Goal: Task Accomplishment & Management: Manage account settings

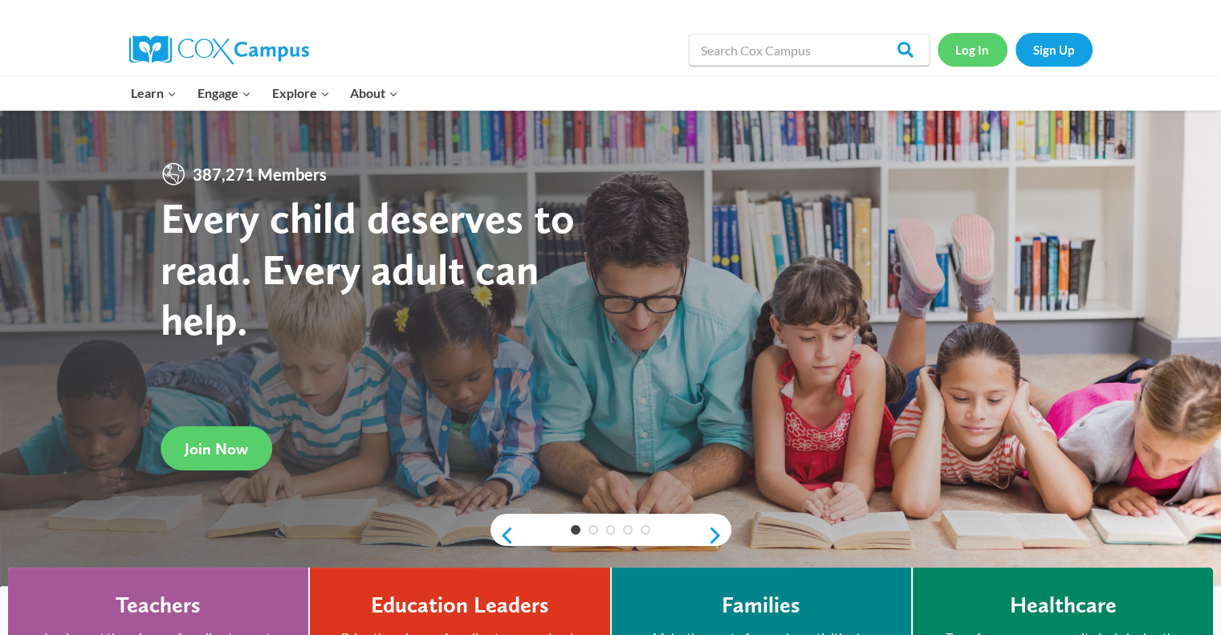
click at [969, 55] on link "Log In" at bounding box center [973, 49] width 70 height 33
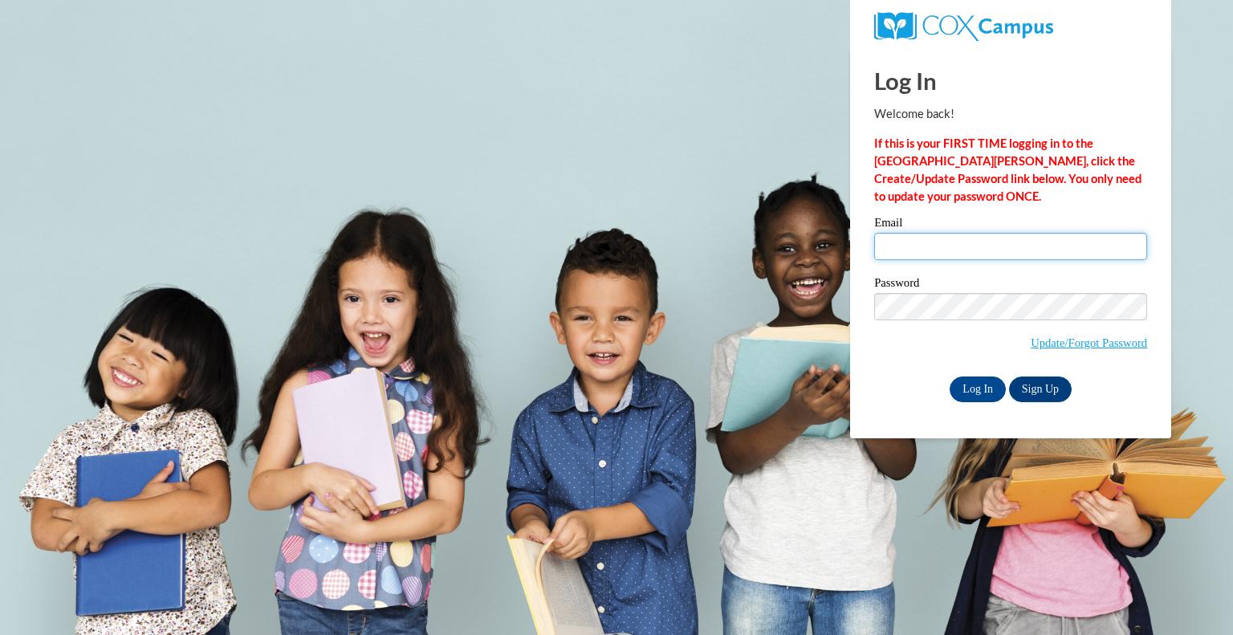
click at [926, 247] on input "Email" at bounding box center [1010, 246] width 273 height 27
type input "cbeaman@cesa8.org"
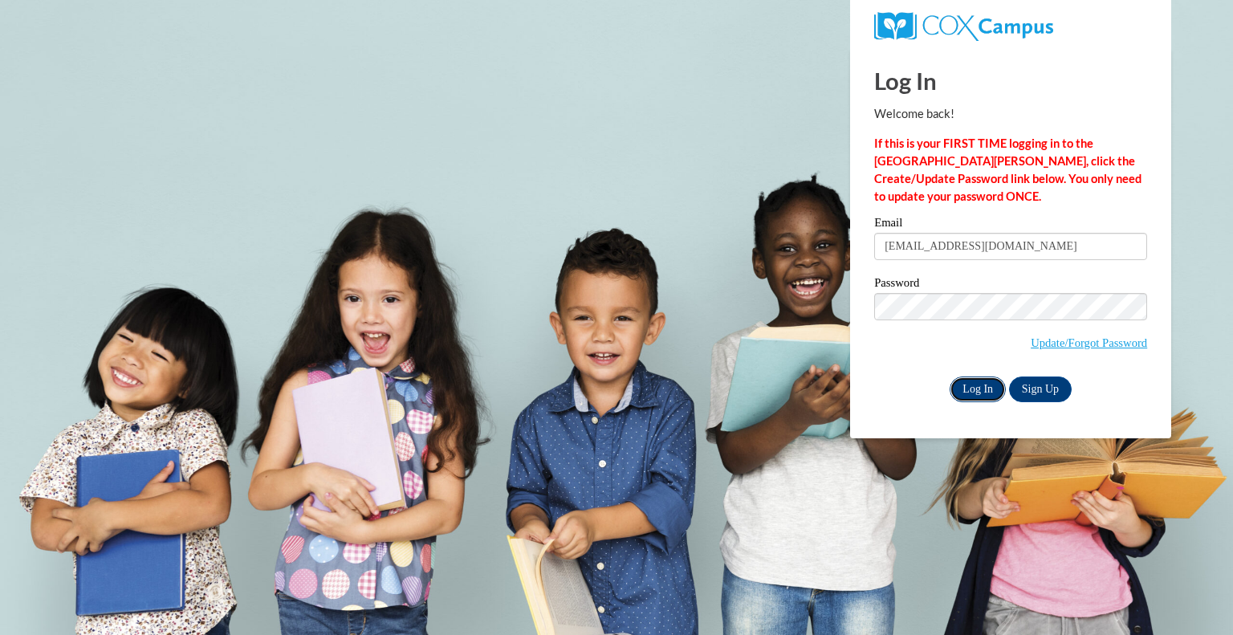
click at [983, 393] on input "Log In" at bounding box center [978, 390] width 56 height 26
click at [971, 391] on input "Log In" at bounding box center [978, 390] width 56 height 26
click at [973, 391] on input "Log In" at bounding box center [978, 390] width 56 height 26
click at [976, 389] on input "Log In" at bounding box center [978, 390] width 56 height 26
click at [755, 185] on body "This site uses cookies to help improve your learning experience. By continuing …" at bounding box center [616, 317] width 1233 height 635
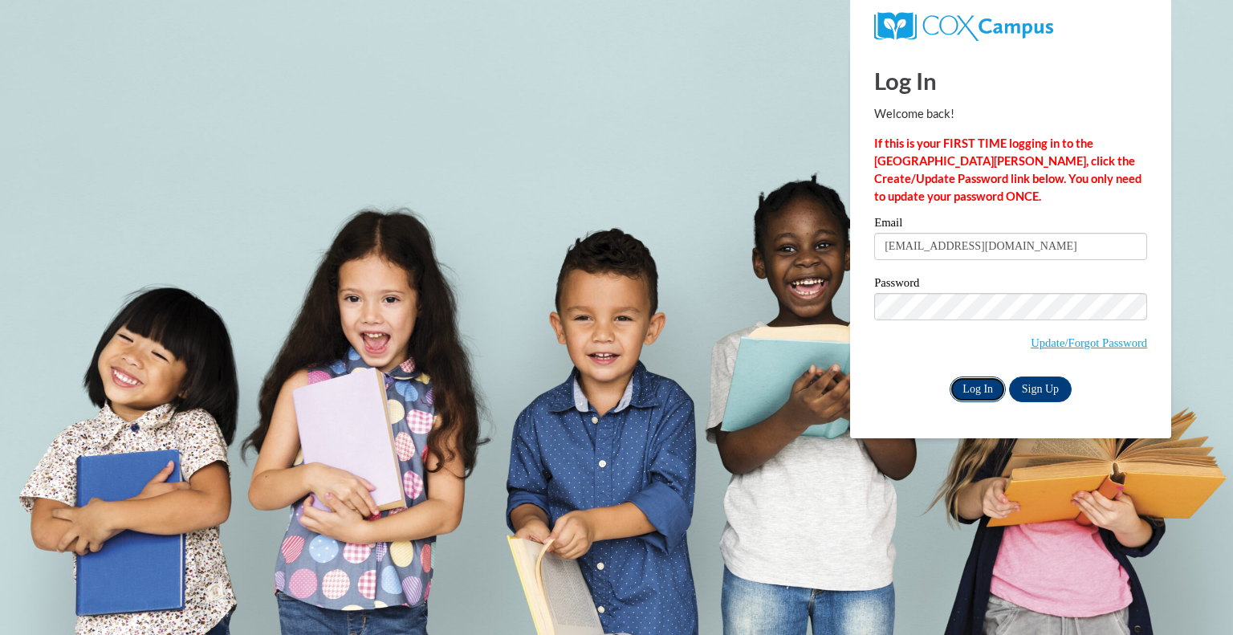
click at [992, 385] on input "Log In" at bounding box center [978, 390] width 56 height 26
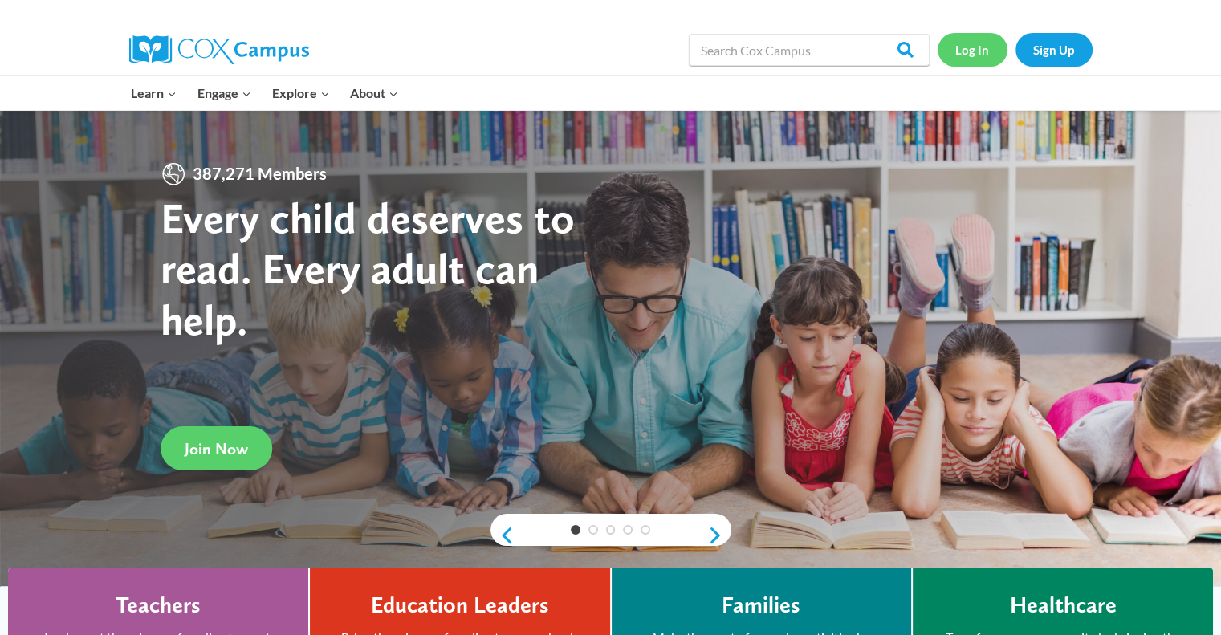
click at [987, 52] on link "Log In" at bounding box center [973, 49] width 70 height 33
click at [972, 51] on link "Log In" at bounding box center [973, 49] width 70 height 33
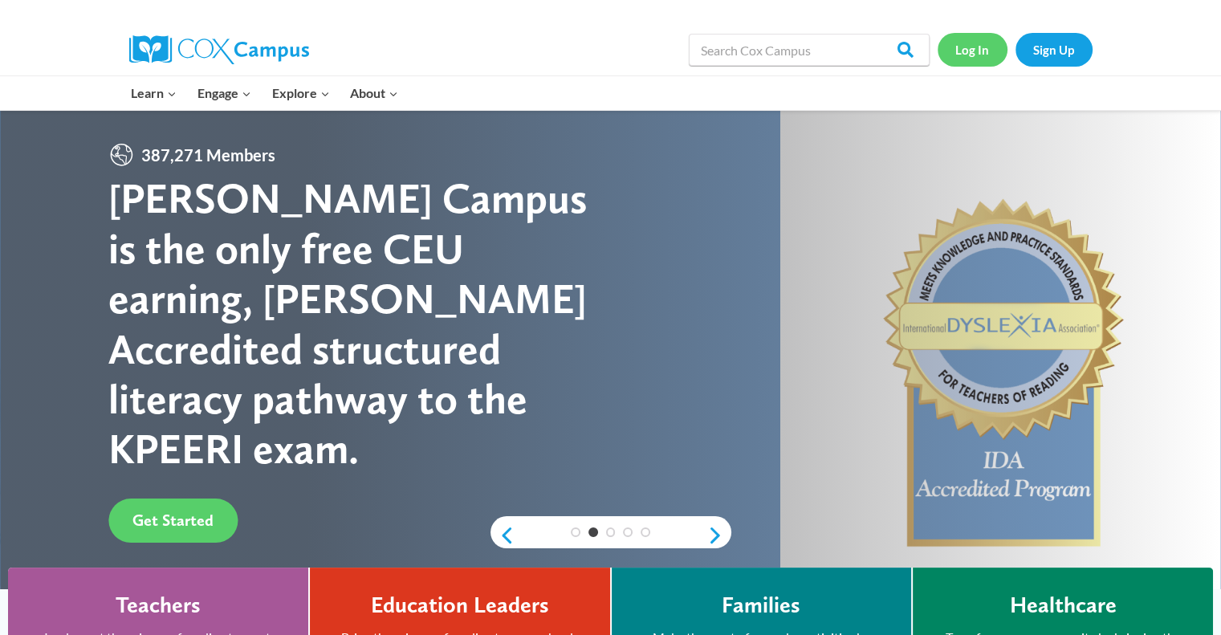
click at [963, 54] on link "Log In" at bounding box center [973, 49] width 70 height 33
click at [642, 96] on div "Learn Expand PK-5 Structured Literacy Program En español Early Care and Learnin…" at bounding box center [437, 93] width 633 height 34
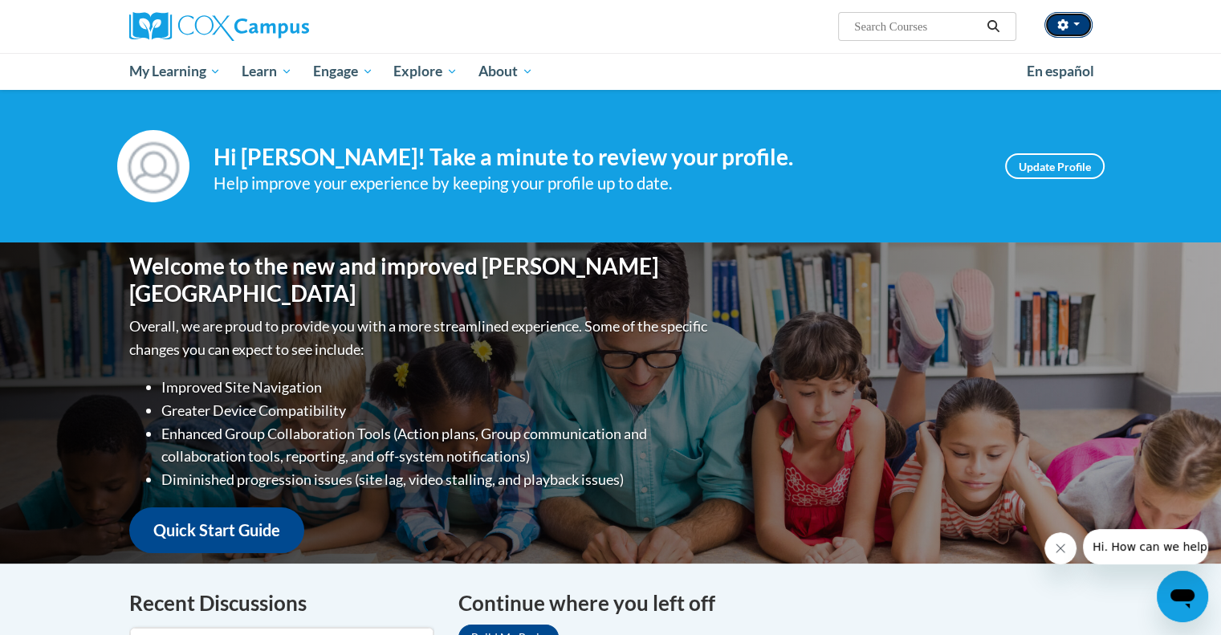
click at [1077, 28] on button "button" at bounding box center [1068, 25] width 48 height 26
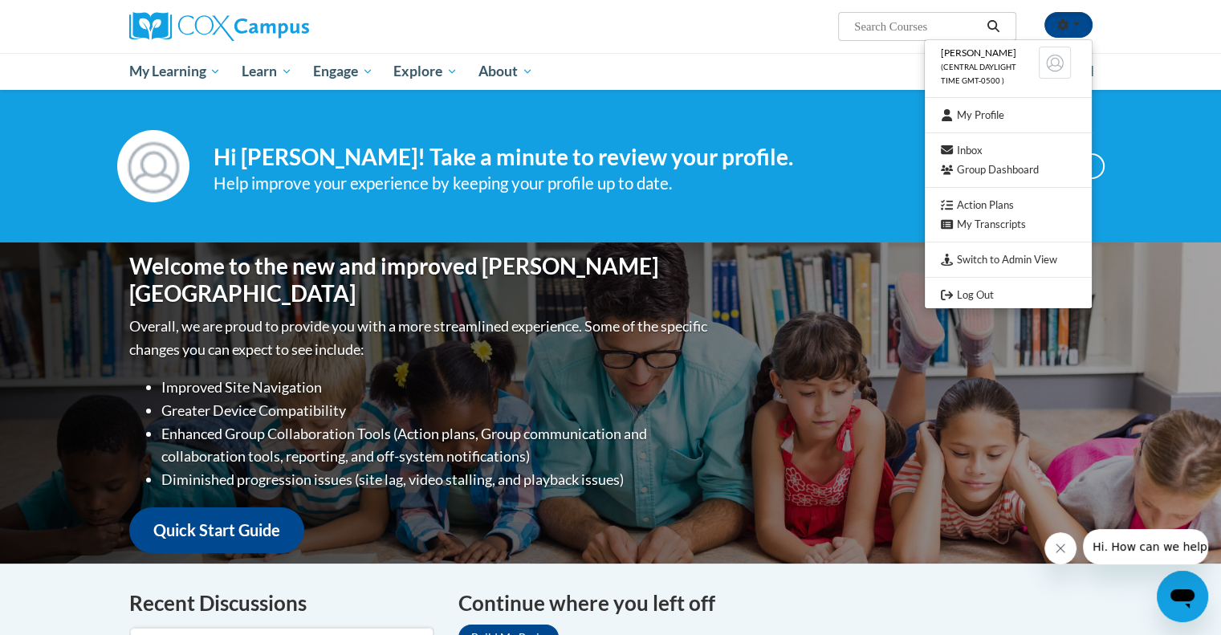
click at [716, 35] on div "[PERSON_NAME] (Central Daylight Time GMT-0500 ) My Profile Inbox Group Dashboar…" at bounding box center [775, 20] width 658 height 41
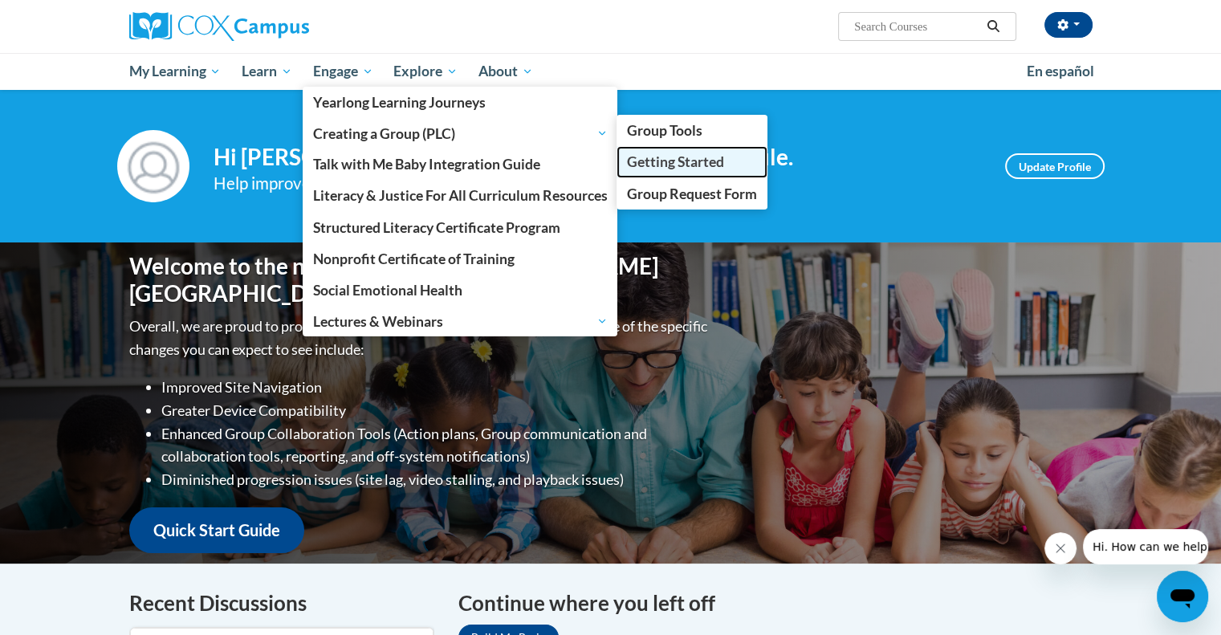
click at [711, 164] on span "Getting Started" at bounding box center [675, 161] width 97 height 17
click at [702, 163] on span "Getting Started" at bounding box center [675, 161] width 97 height 17
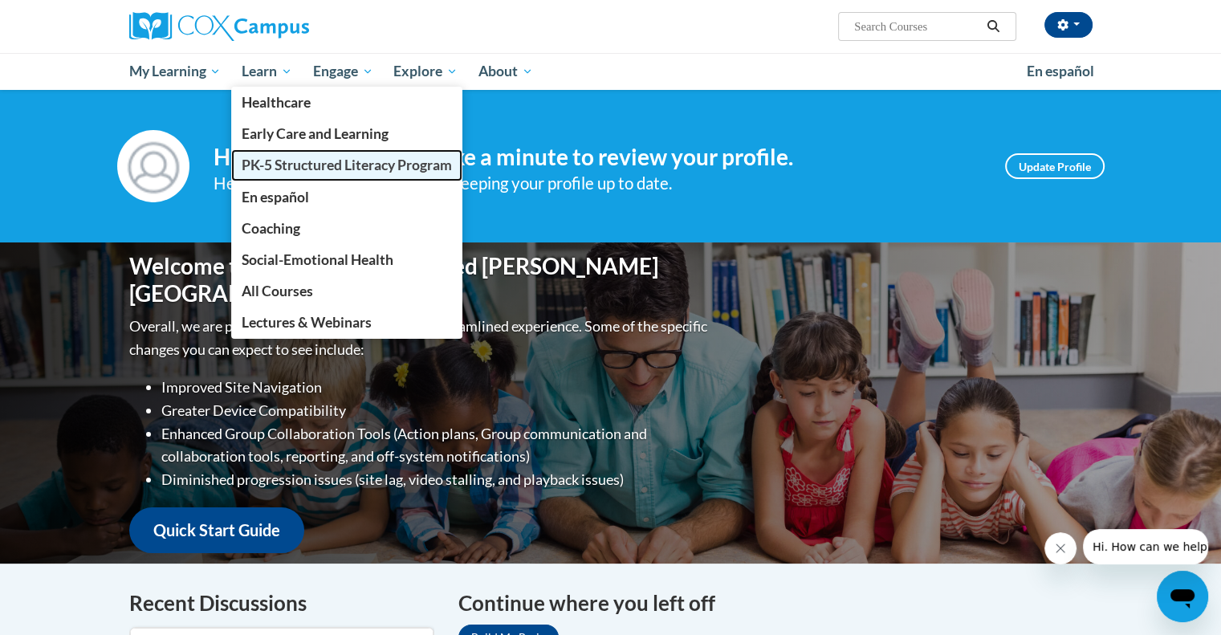
click at [287, 169] on span "PK-5 Structured Literacy Program" at bounding box center [347, 165] width 210 height 17
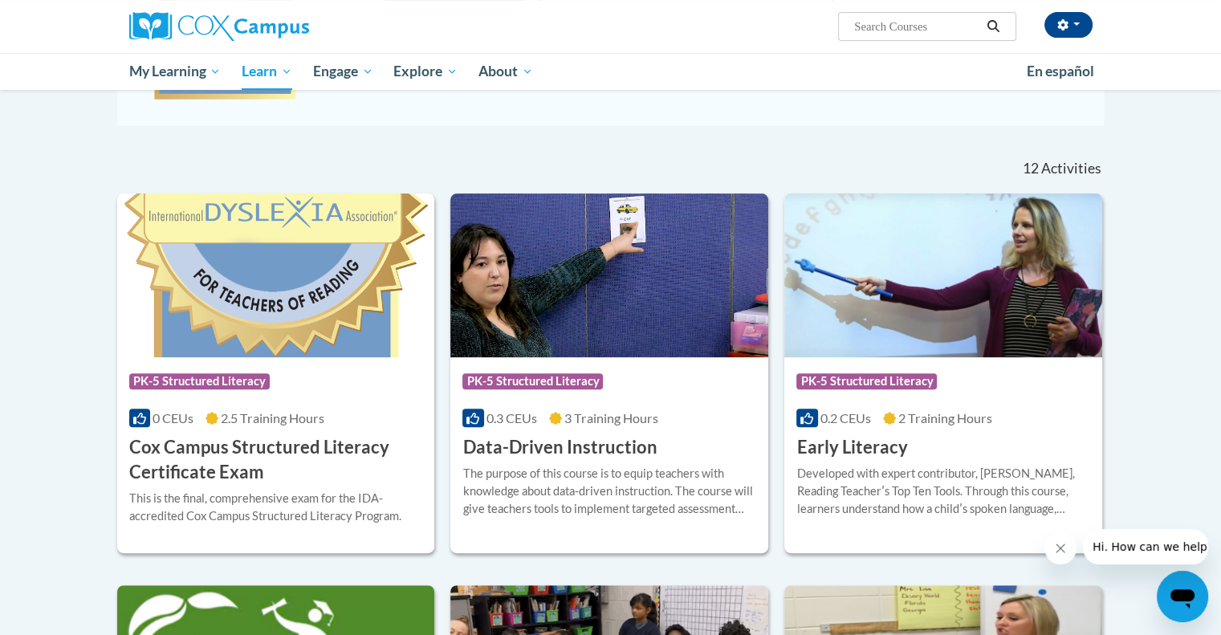
scroll to position [421, 0]
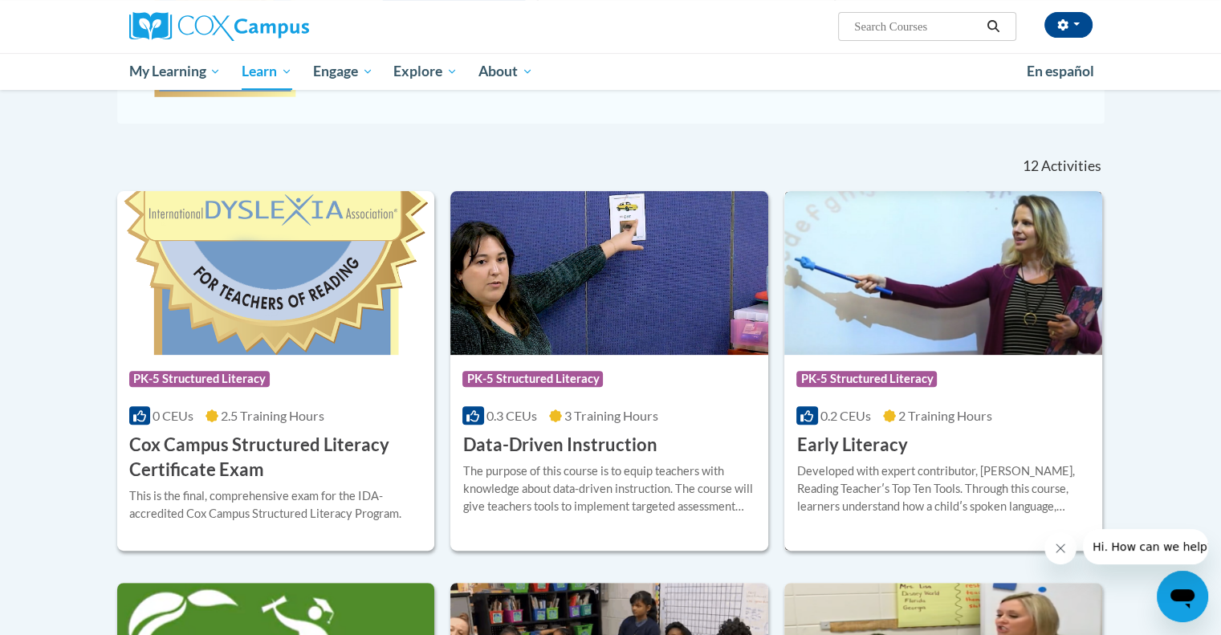
click at [944, 472] on div "Developed with expert contributor, Dr. Deborah Glaser, Reading Teacherʹs Top Te…" at bounding box center [943, 488] width 294 height 53
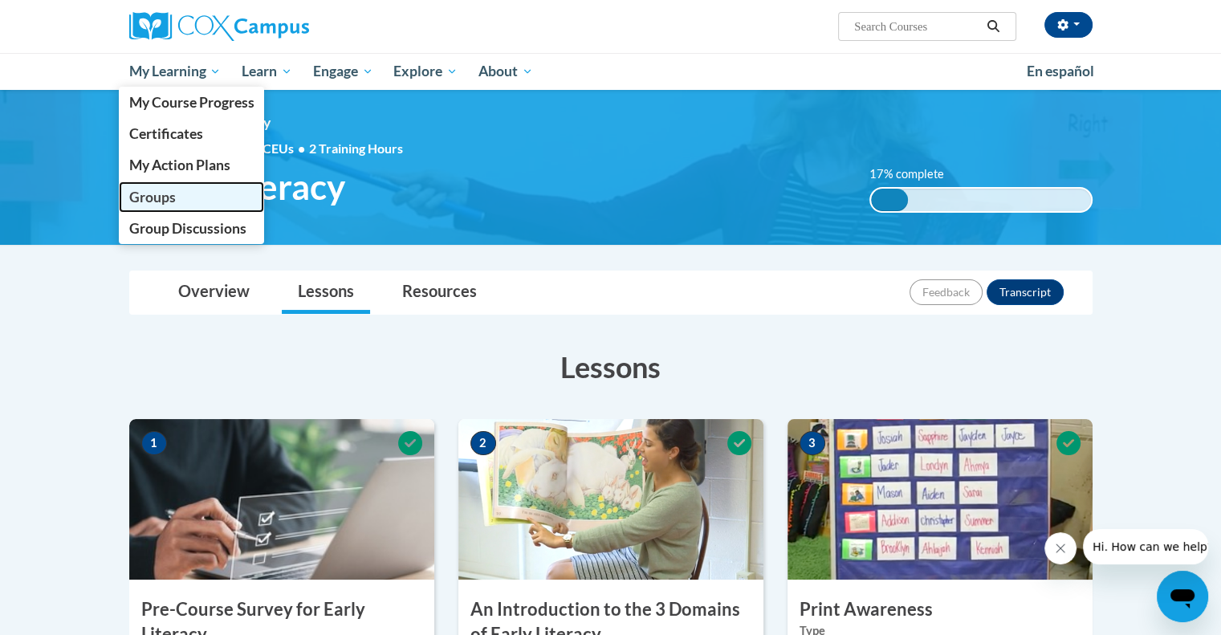
click at [168, 197] on span "Groups" at bounding box center [151, 197] width 47 height 17
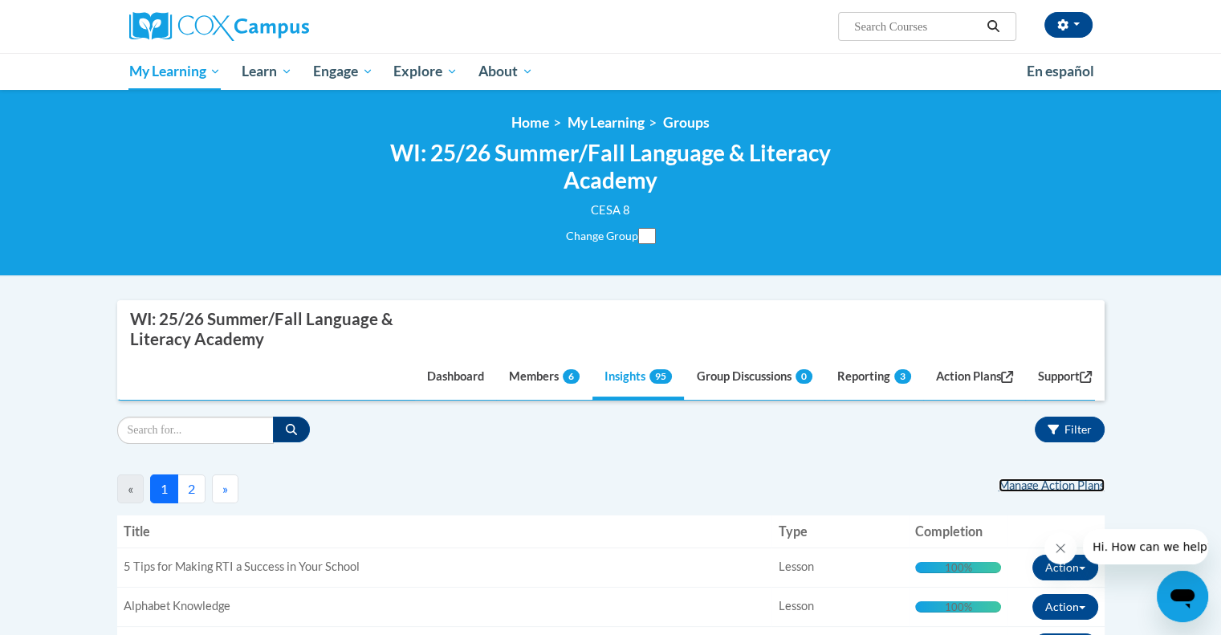
click at [1042, 483] on link "Manage Action Plans" at bounding box center [1052, 485] width 106 height 14
click at [521, 376] on link "Members 6" at bounding box center [544, 377] width 95 height 43
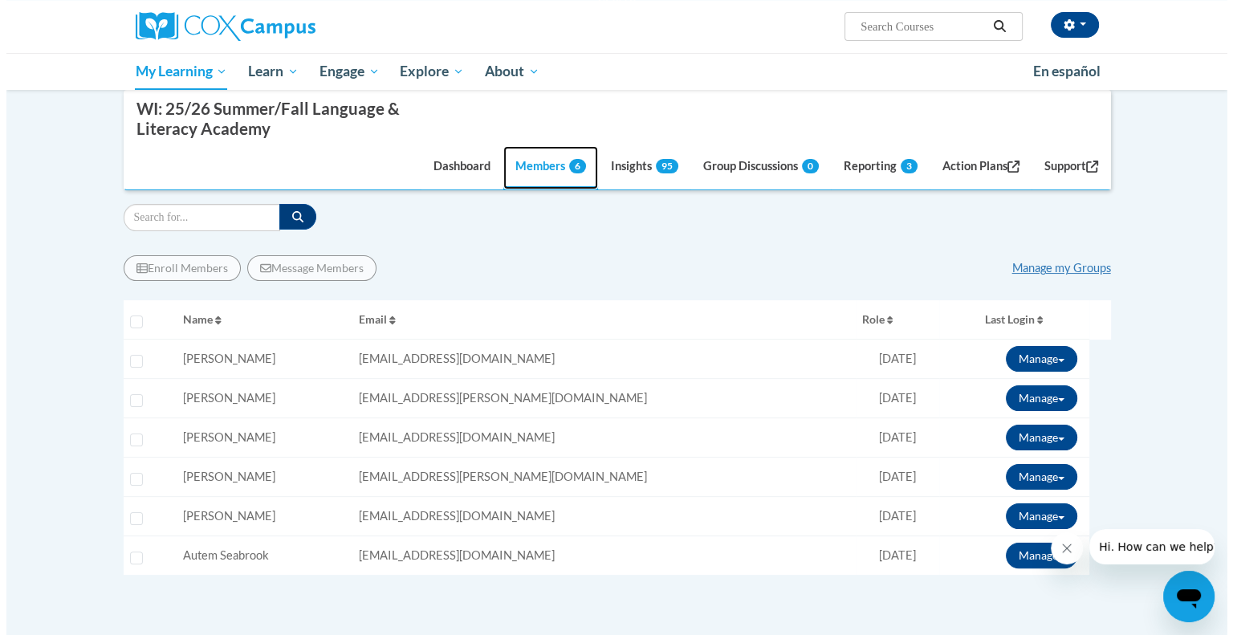
scroll to position [241, 0]
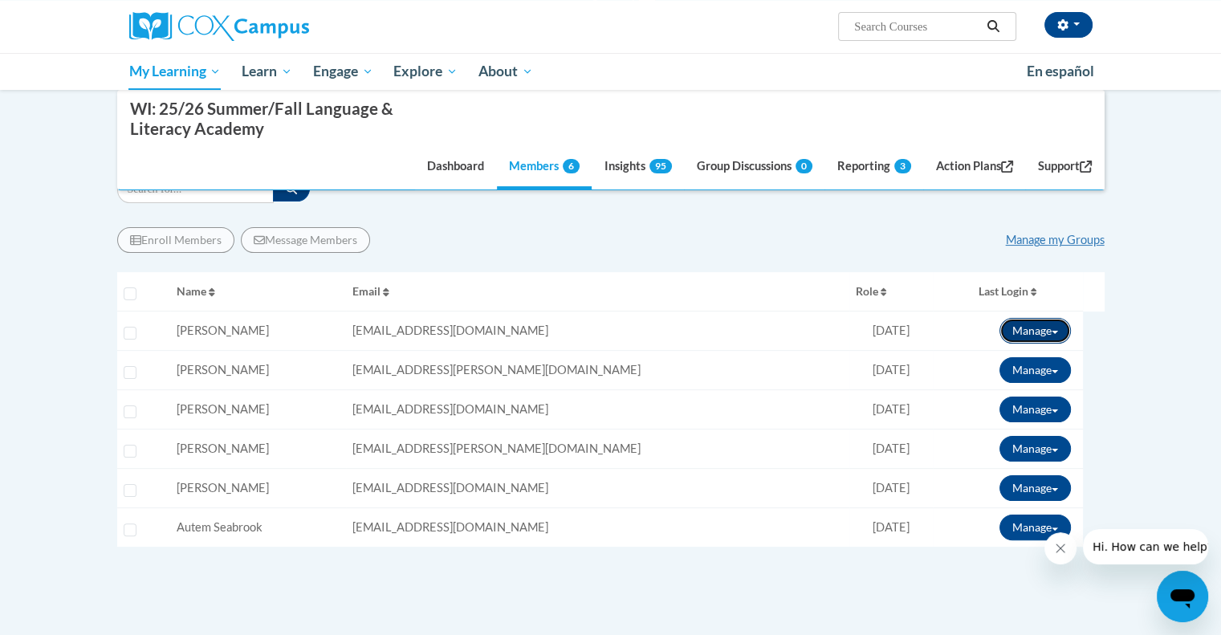
click at [1054, 329] on button "Manage" at bounding box center [1035, 331] width 71 height 26
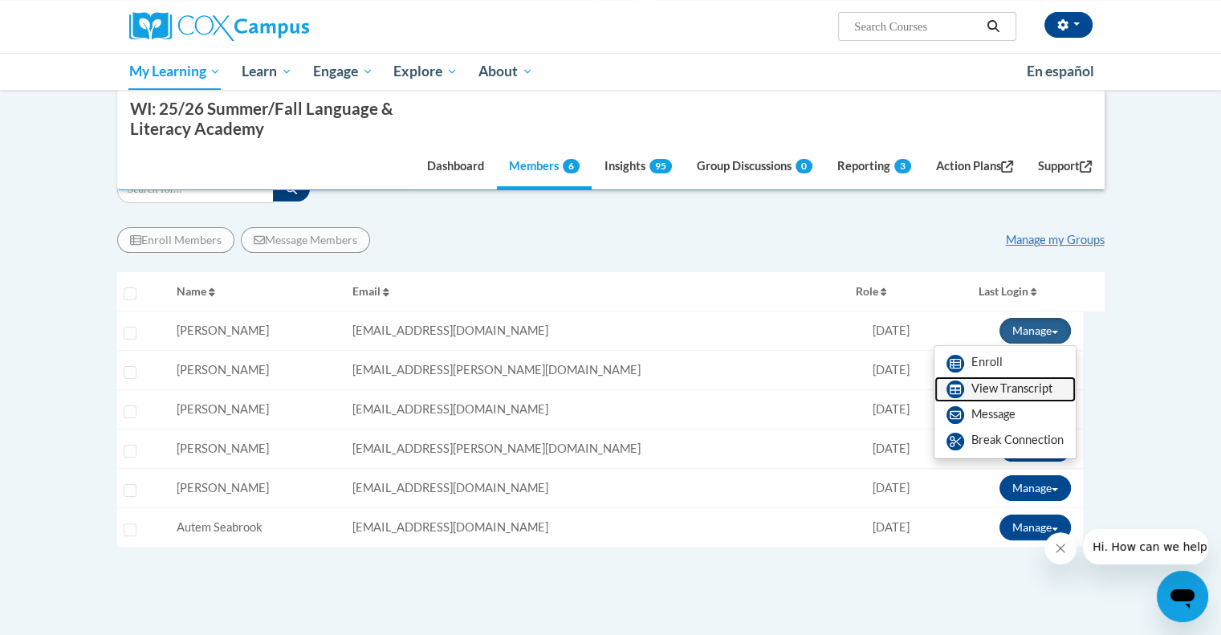
click at [1021, 390] on link "View Transcript" at bounding box center [1004, 390] width 141 height 26
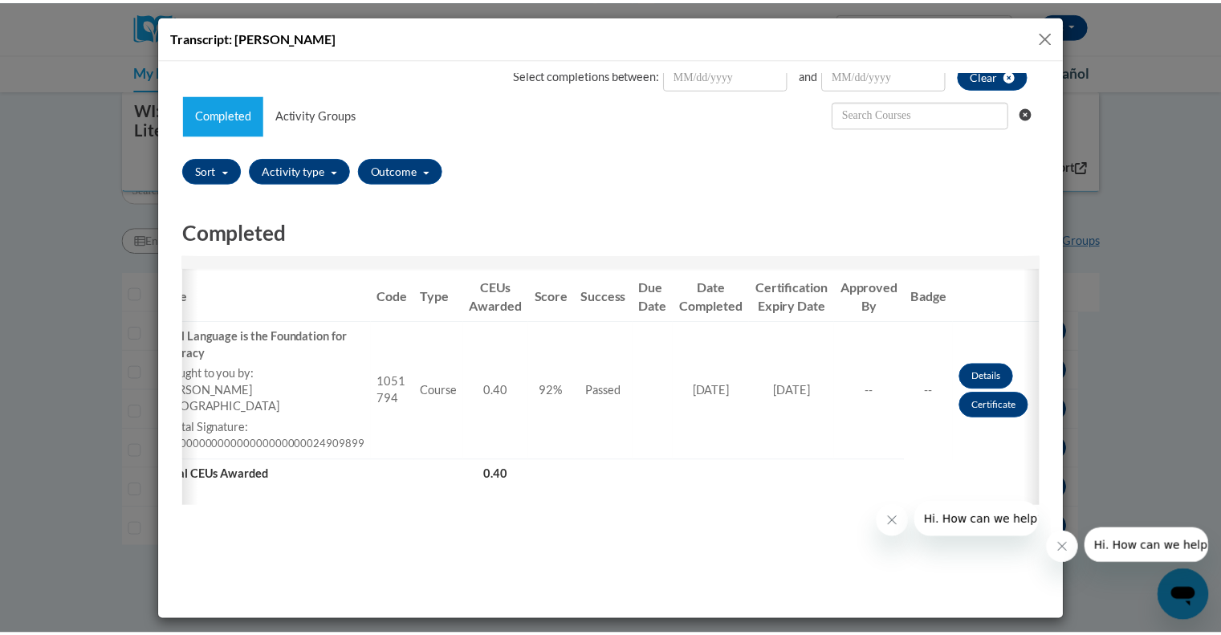
scroll to position [0, 0]
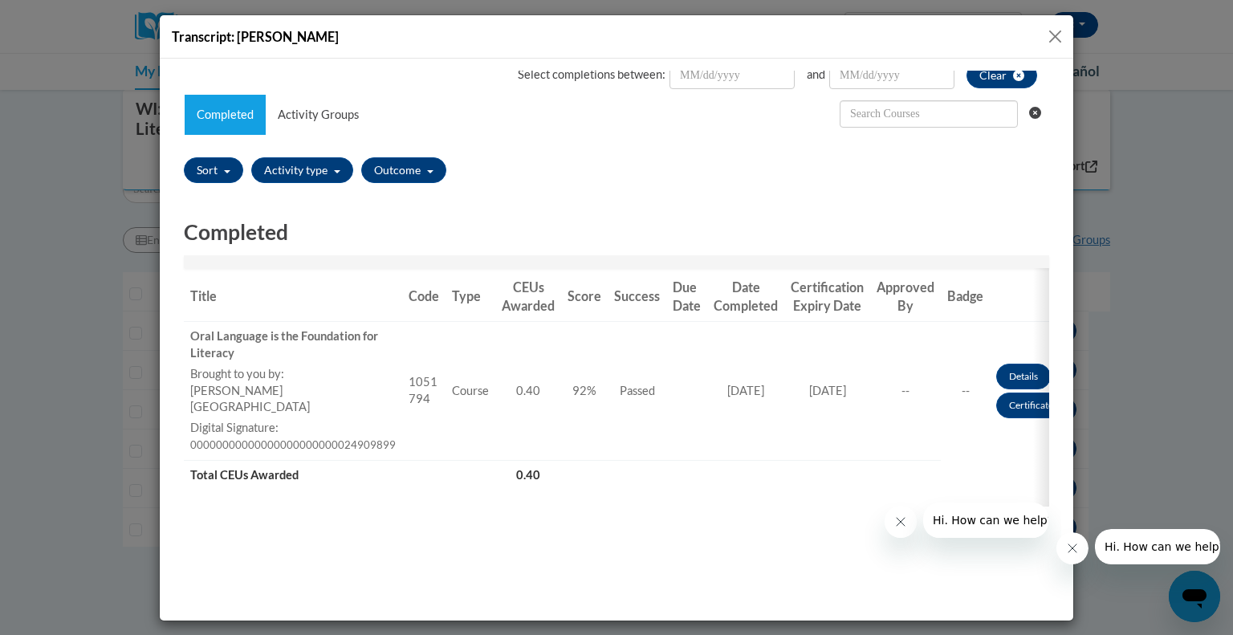
click at [1054, 35] on button "Close" at bounding box center [1055, 36] width 20 height 20
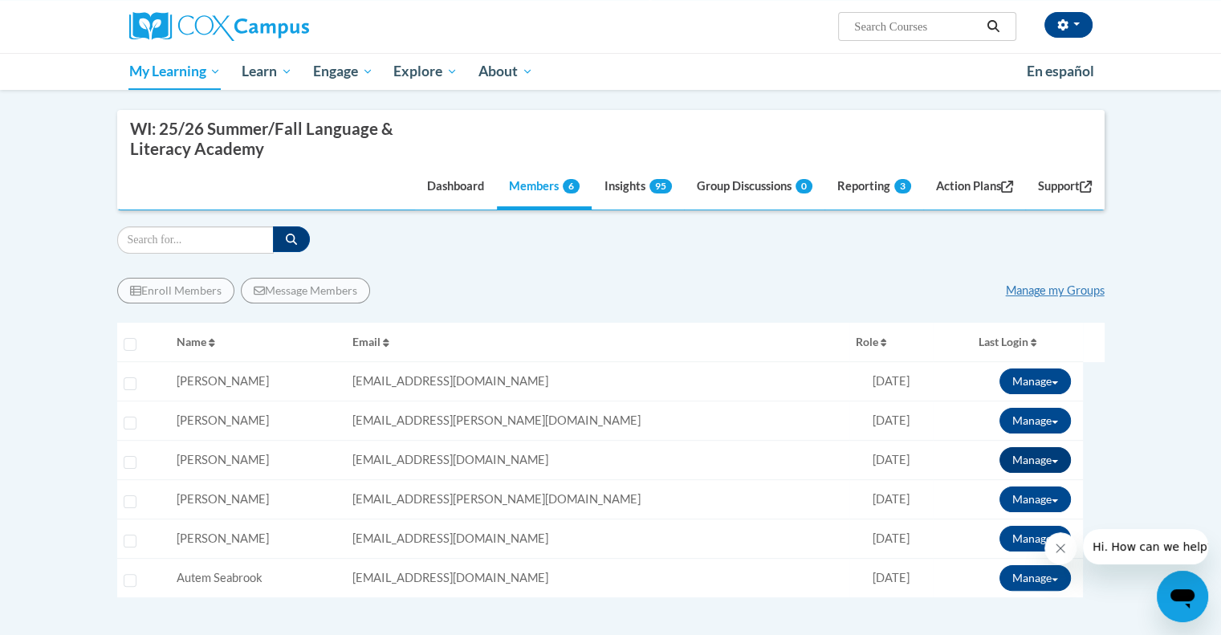
scroll to position [241, 0]
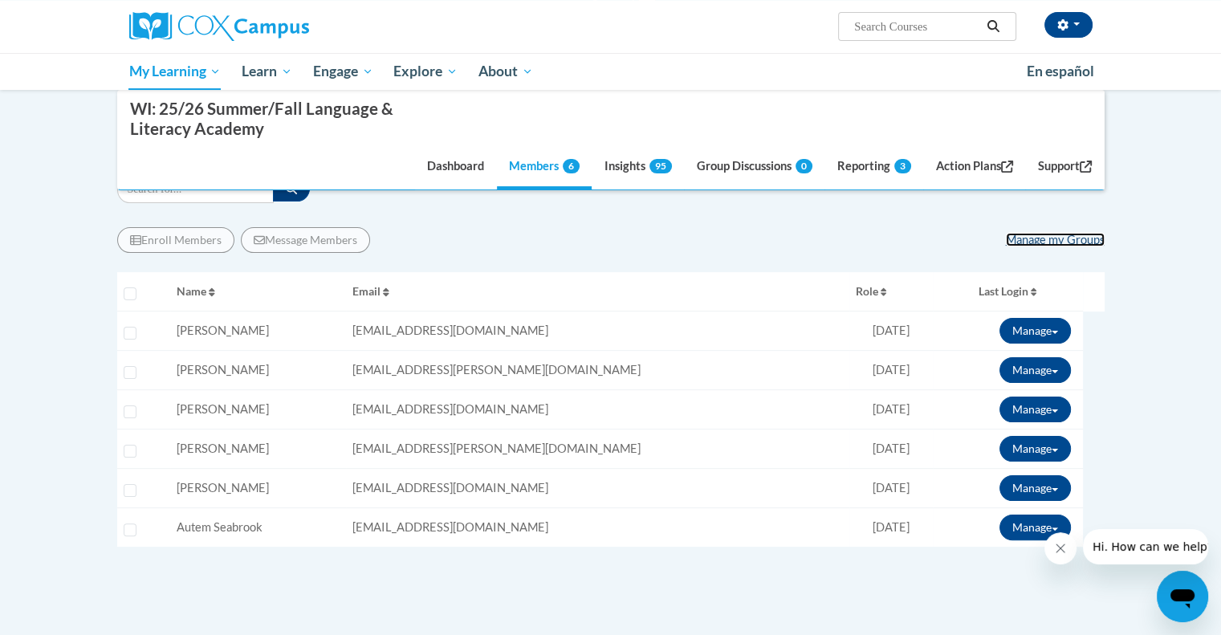
click at [1053, 238] on link "Manage my Groups" at bounding box center [1055, 240] width 99 height 14
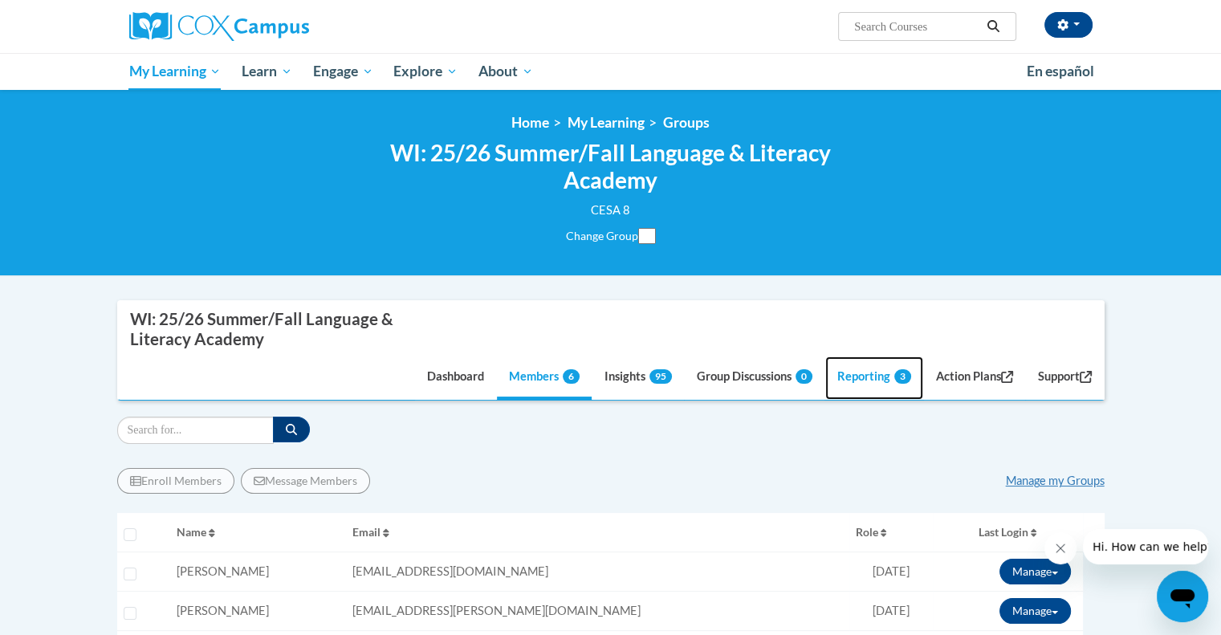
click at [858, 377] on link "Reporting 3" at bounding box center [874, 377] width 98 height 43
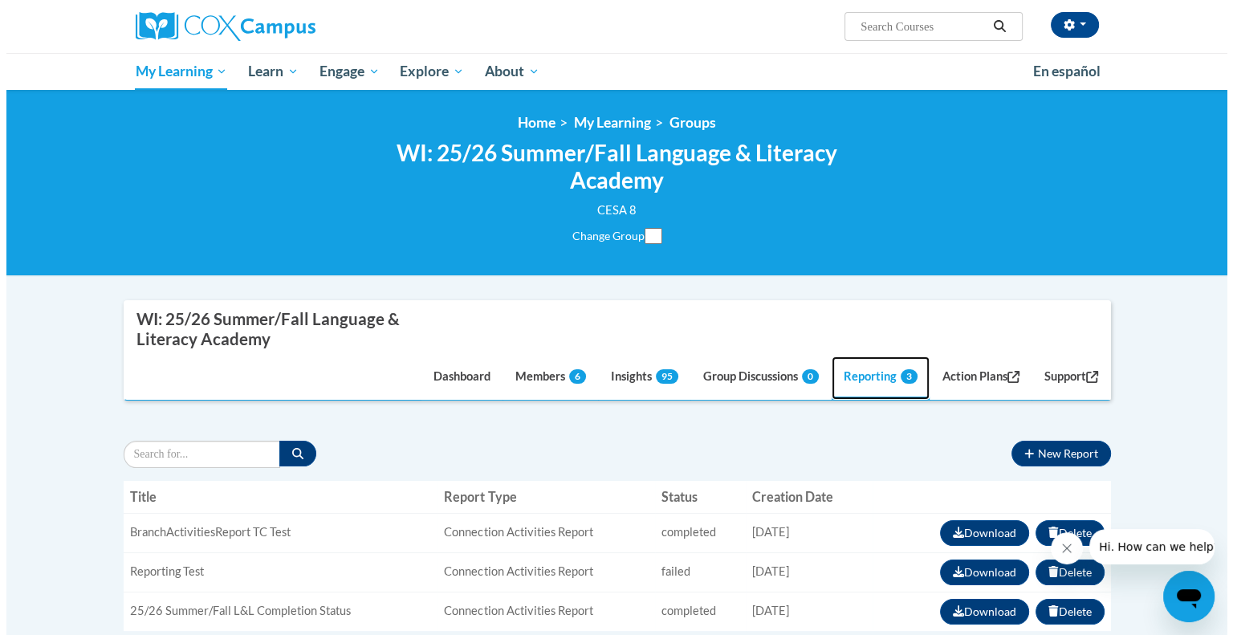
scroll to position [161, 0]
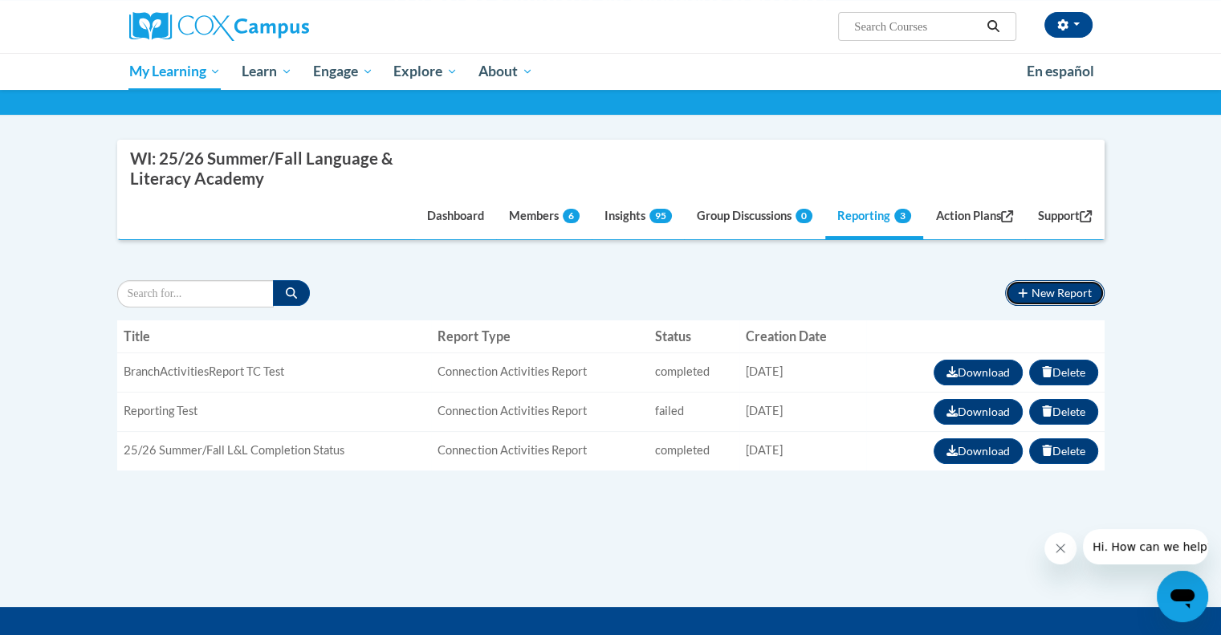
click at [1053, 294] on button "New Report" at bounding box center [1054, 293] width 99 height 26
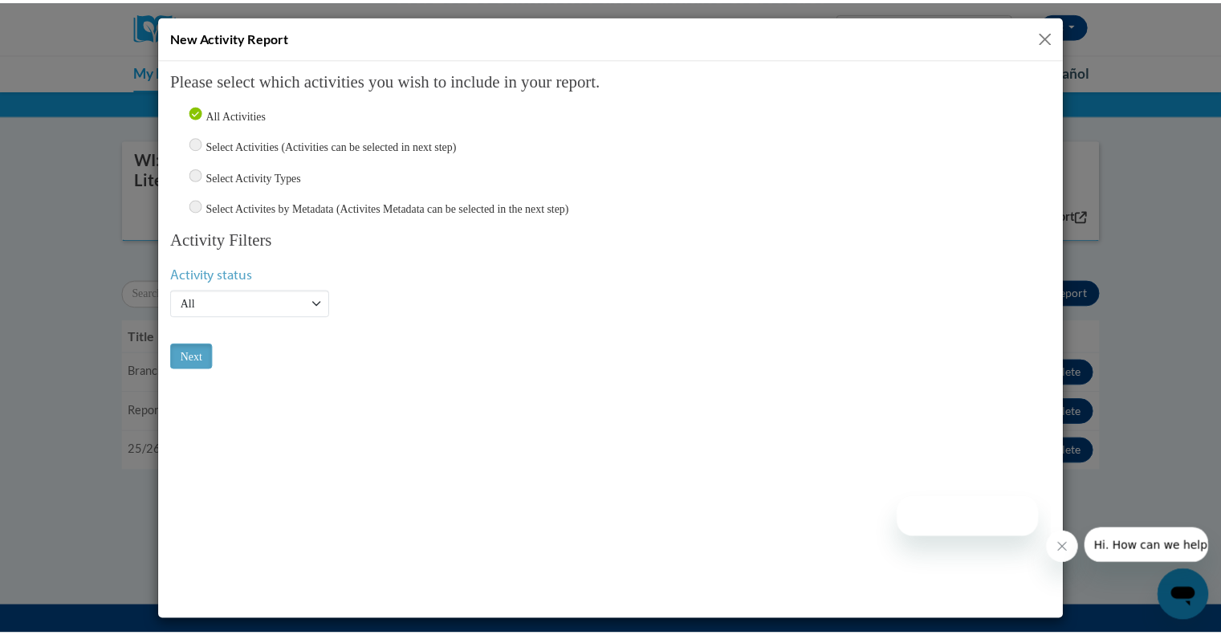
scroll to position [0, 0]
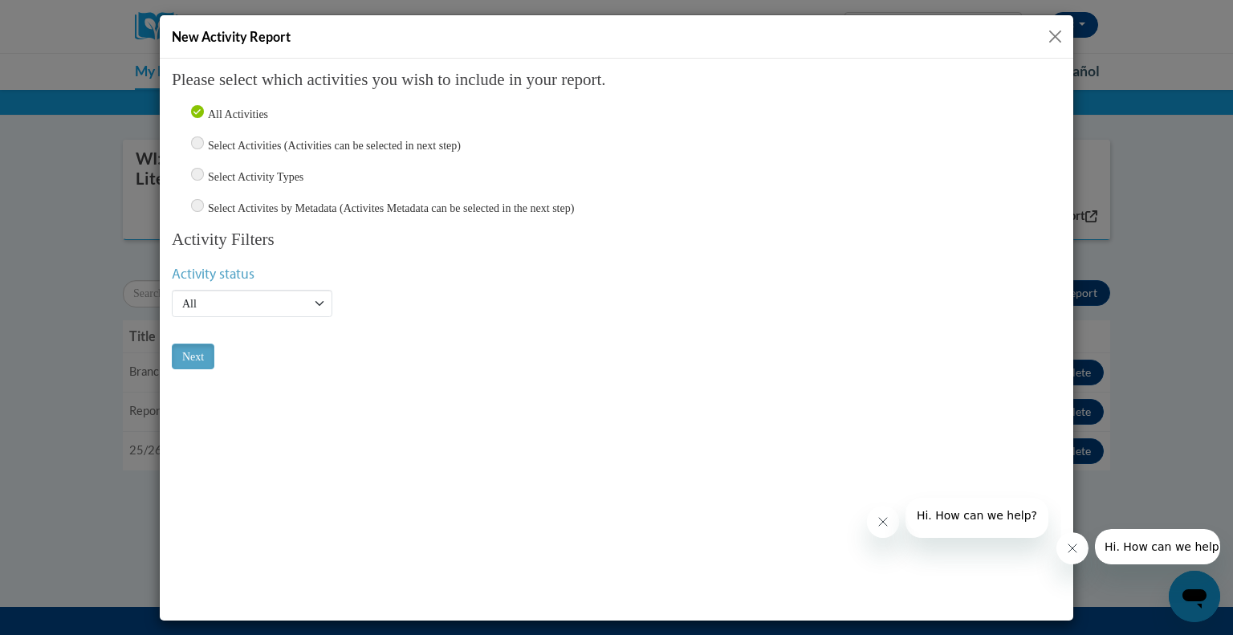
click at [1056, 34] on button "Close" at bounding box center [1055, 36] width 20 height 20
